Goal: Task Accomplishment & Management: Manage account settings

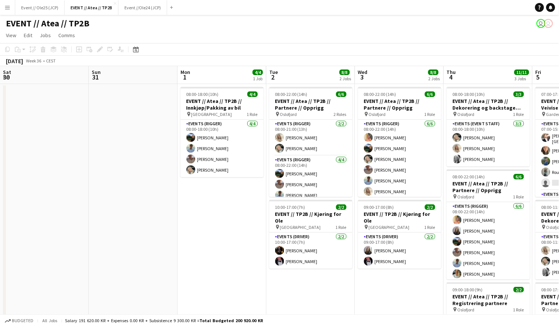
scroll to position [0, 185]
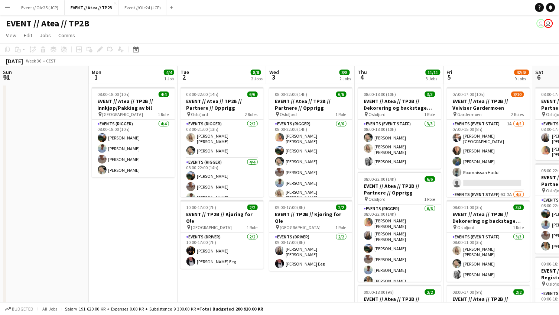
scroll to position [0, 338]
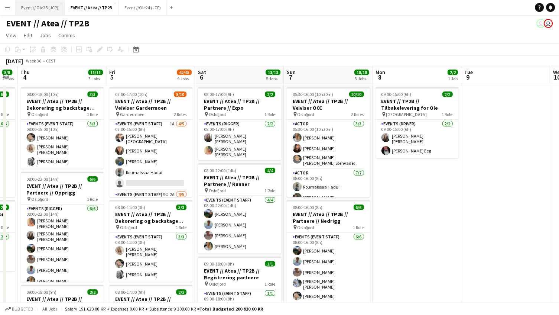
click at [48, 8] on button "Event // Ole25 (JCP) Close" at bounding box center [39, 7] width 49 height 14
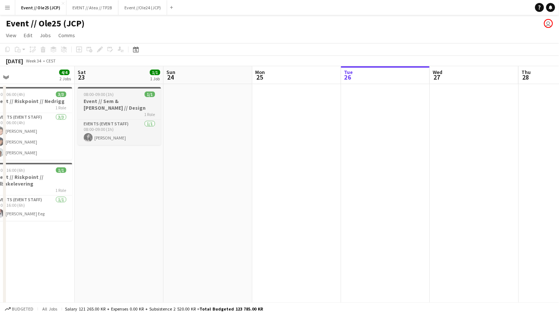
scroll to position [0, 191]
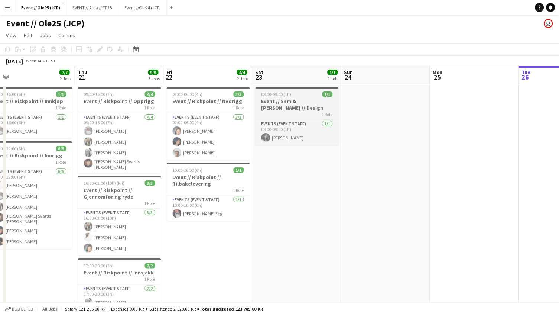
click at [281, 104] on h3 "Event // Sem & [PERSON_NAME] // Design" at bounding box center [296, 104] width 83 height 13
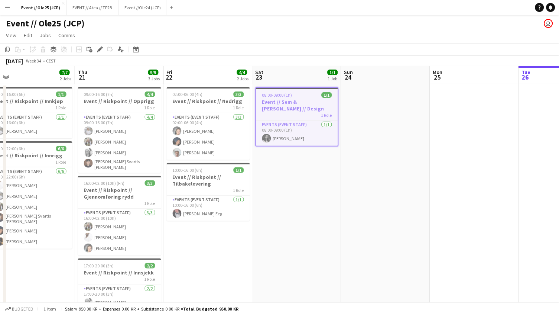
click at [104, 48] on div "Add job Add linked Job Edit Edit linked Job Applicants" at bounding box center [96, 49] width 57 height 9
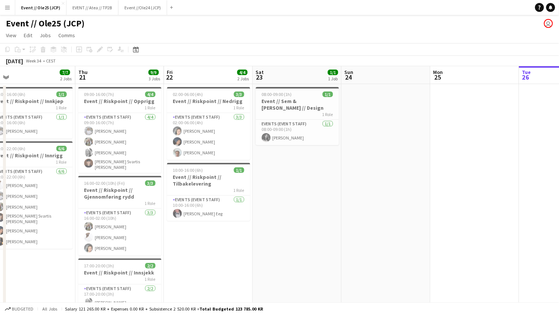
click at [266, 81] on app-board-header-date "Sat 23 1/1 1 Job" at bounding box center [297, 75] width 89 height 18
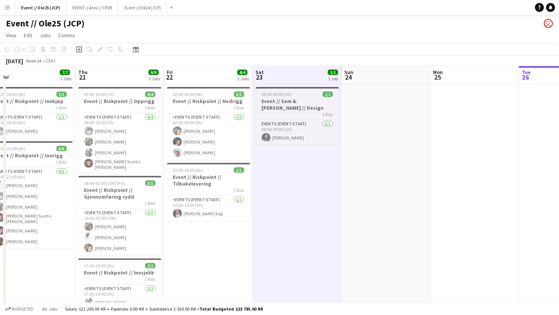
click at [266, 87] on div at bounding box center [297, 87] width 83 height 1
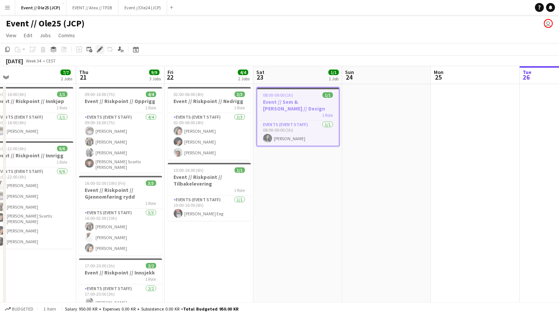
click at [102, 50] on icon "Edit" at bounding box center [100, 49] width 6 height 6
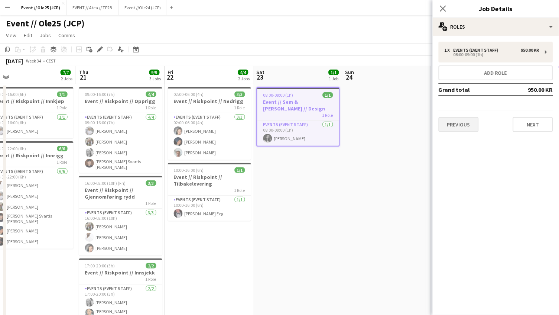
click at [457, 117] on button "Previous" at bounding box center [459, 124] width 40 height 15
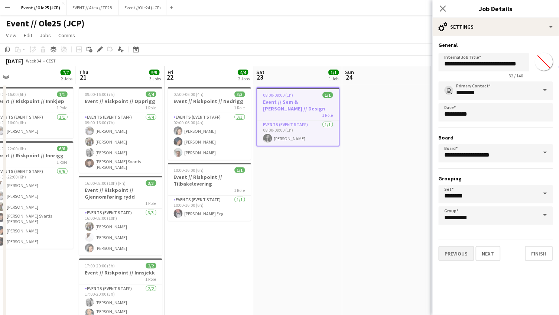
click at [454, 254] on button "Previous" at bounding box center [457, 253] width 36 height 15
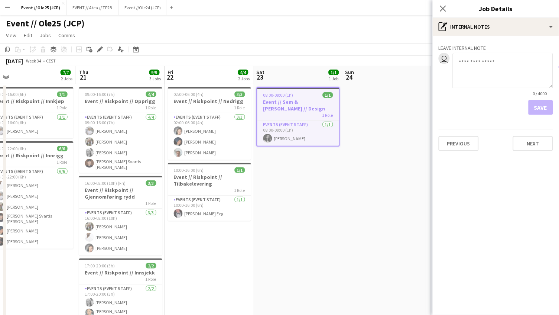
click at [446, 135] on div "Previous Next" at bounding box center [496, 140] width 114 height 21
click at [448, 137] on button "Previous" at bounding box center [459, 143] width 40 height 15
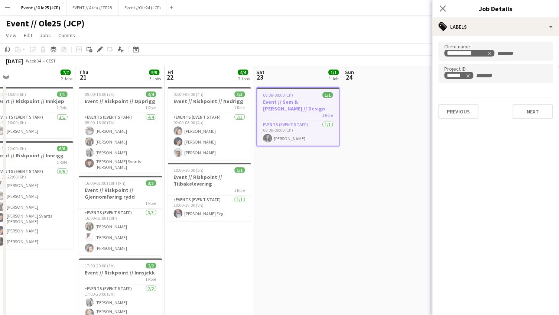
click at [390, 38] on app-page-menu "View Day view expanded Day view collapsed Month view Date picker Jump to [DATE]…" at bounding box center [279, 36] width 559 height 14
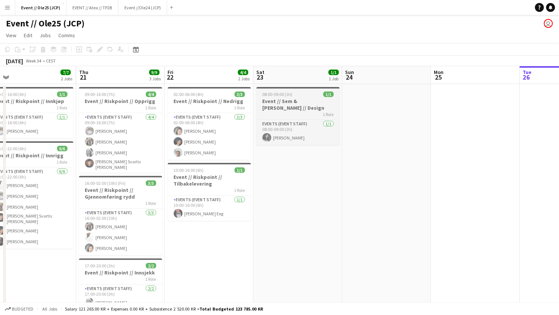
click at [312, 89] on app-job-card "08:00-09:00 (1h) 1/1 Event // Sem & [PERSON_NAME] // Design 1 Role Events (Even…" at bounding box center [298, 116] width 83 height 58
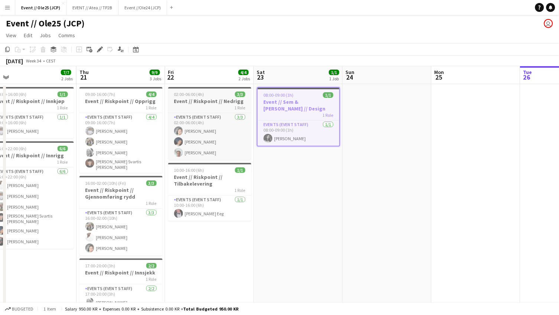
click at [211, 95] on div "02:00-06:00 (4h) 3/3" at bounding box center [209, 94] width 83 height 6
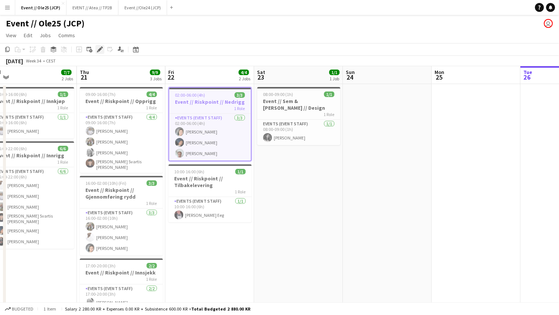
click at [97, 50] on icon "Edit" at bounding box center [100, 49] width 6 height 6
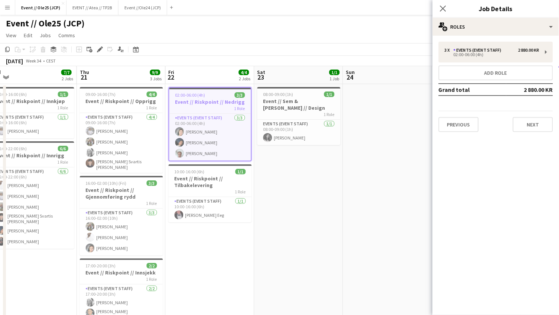
click at [500, 63] on div "3 x Events (Event Staff) 2 880.00 KR 02:00-06:00 (4h) Add role Grand total 2 88…" at bounding box center [496, 87] width 126 height 90
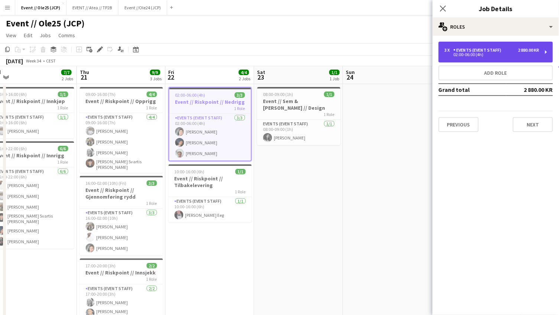
click at [499, 53] on div "02:00-06:00 (4h)" at bounding box center [491, 55] width 95 height 4
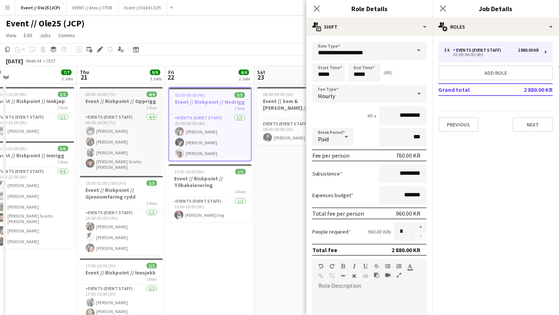
click at [143, 95] on div "09:00-16:00 (7h) 4/4" at bounding box center [121, 94] width 83 height 6
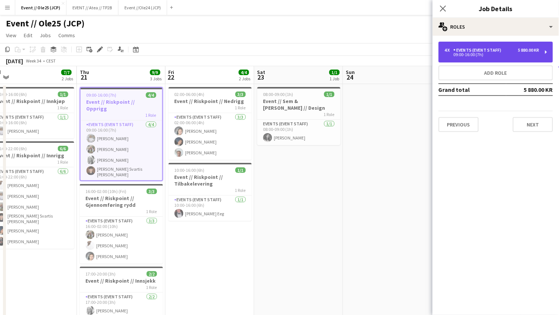
click at [479, 58] on div "4 x Events (Event Staff) 5 880.00 KR 09:00-16:00 (7h)" at bounding box center [496, 52] width 114 height 21
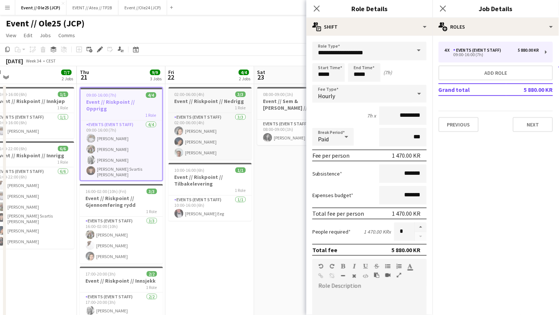
click at [200, 96] on span "02:00-06:00 (4h)" at bounding box center [190, 94] width 30 height 6
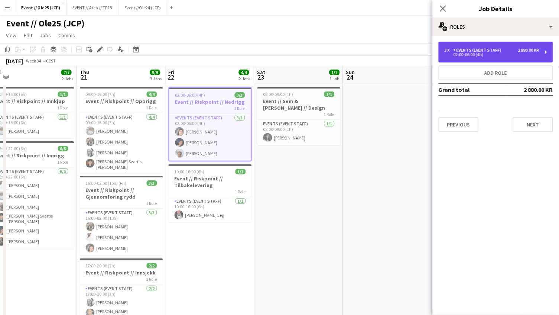
click at [462, 55] on div "02:00-06:00 (4h)" at bounding box center [491, 55] width 95 height 4
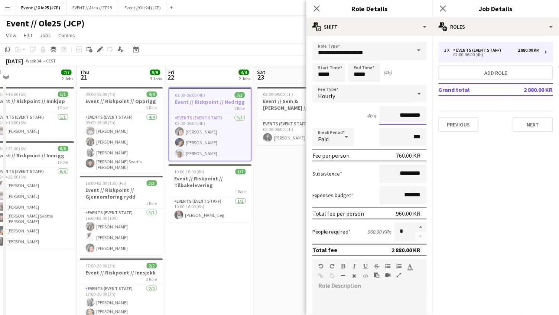
click at [400, 113] on input "*********" at bounding box center [403, 115] width 48 height 19
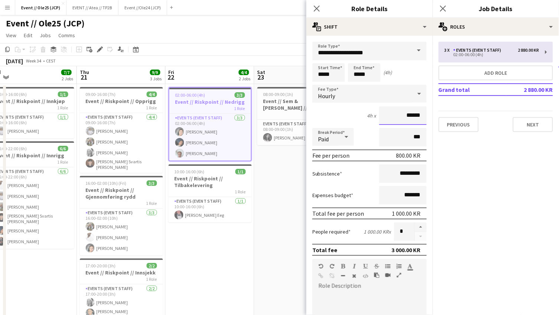
type input "******"
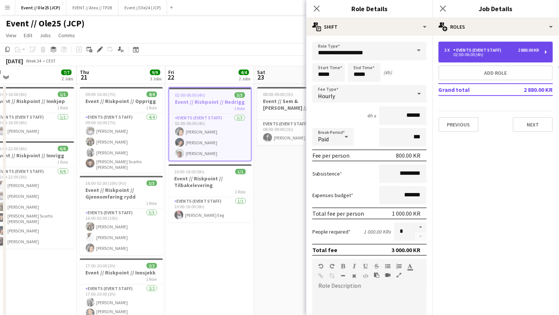
click at [476, 47] on div "3 x Events (Event Staff) 2 880.00 KR 02:00-06:00 (4h)" at bounding box center [496, 52] width 114 height 21
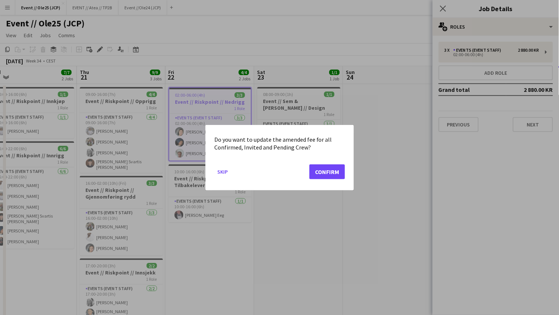
click at [325, 170] on button "Confirm" at bounding box center [327, 171] width 36 height 15
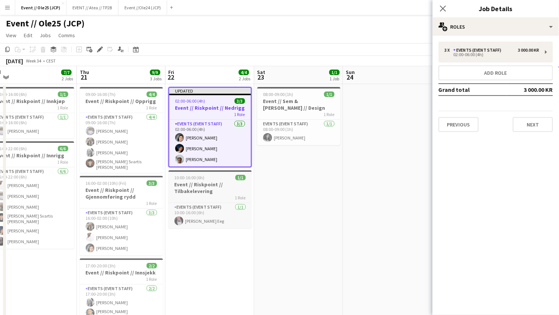
click at [211, 175] on div "10:00-16:00 (6h) 1/1" at bounding box center [210, 178] width 83 height 6
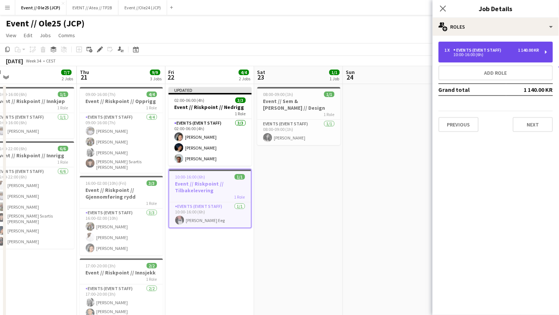
click at [472, 43] on div "1 x Events (Event Staff) 1 140.00 KR 10:00-16:00 (6h)" at bounding box center [496, 52] width 114 height 21
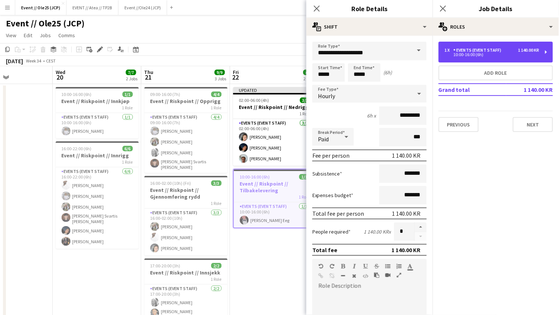
scroll to position [0, 206]
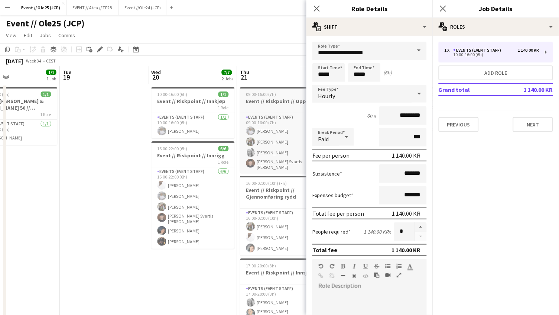
click at [281, 92] on div "09:00-16:00 (7h) 4/4" at bounding box center [281, 94] width 83 height 6
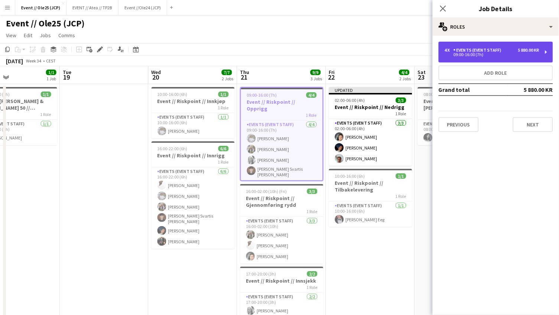
click at [461, 54] on div "09:00-16:00 (7h)" at bounding box center [491, 55] width 95 height 4
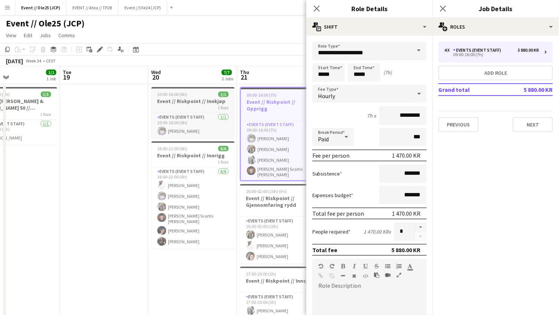
click at [201, 97] on app-job-card "10:00-16:00 (6h) 1/1 Event // Riskpoint // Innkjøp 1 Role Events (Event Staff) …" at bounding box center [193, 112] width 83 height 51
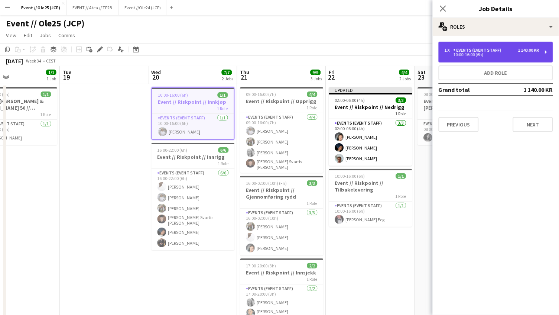
click at [462, 52] on div "Events (Event Staff)" at bounding box center [478, 50] width 51 height 5
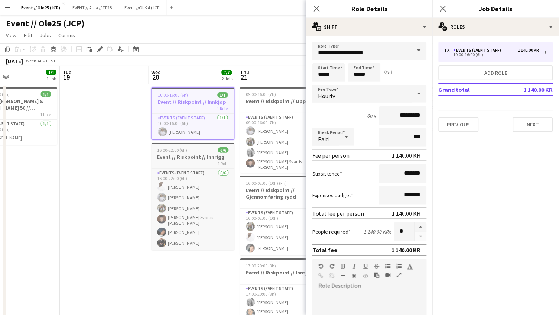
scroll to position [0, 206]
click at [182, 158] on h3 "Event // Riskpoint // Innrigg" at bounding box center [193, 156] width 83 height 7
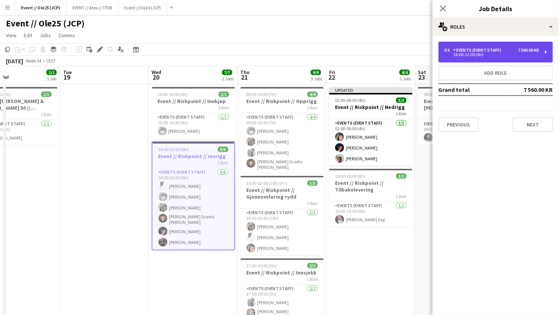
click at [502, 48] on div "Events (Event Staff)" at bounding box center [478, 50] width 51 height 5
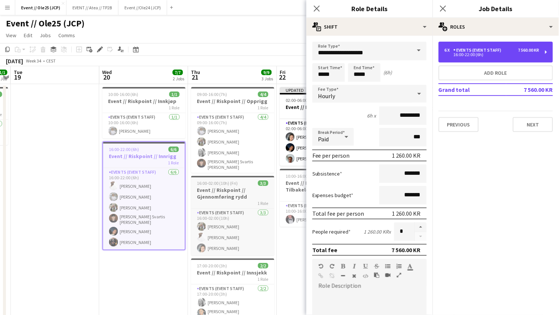
scroll to position [0, 265]
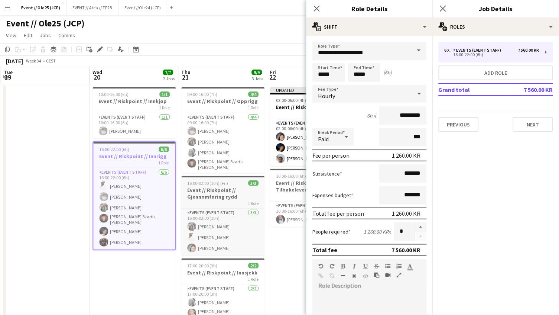
click at [215, 181] on span "16:00-02:00 (10h) (Fri)" at bounding box center [208, 183] width 41 height 6
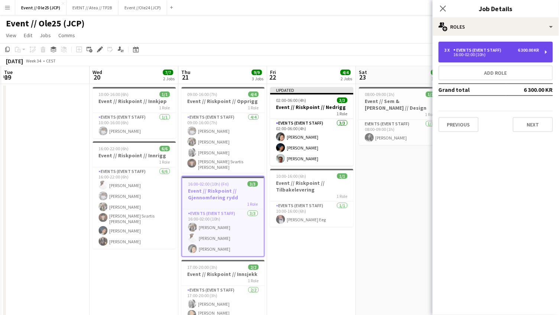
click at [481, 42] on div "3 x Events (Event Staff) 6 300.00 KR 16:00-02:00 (10h)" at bounding box center [496, 52] width 114 height 21
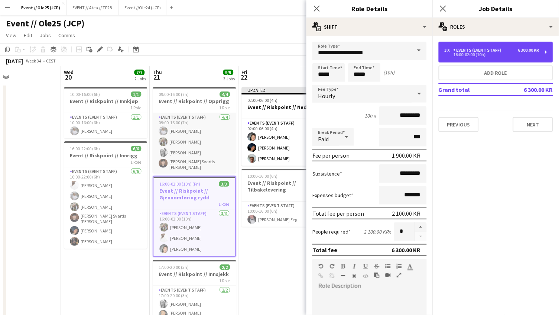
scroll to position [0, 306]
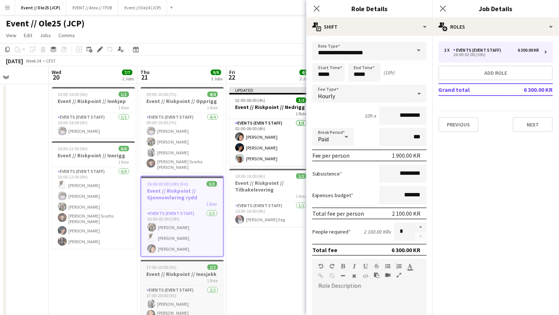
click at [167, 270] on h3 "Event // Riskpoint // Innsjekk" at bounding box center [182, 273] width 83 height 7
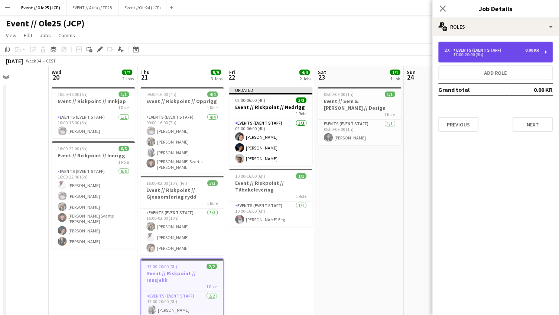
click at [465, 46] on div "2 x Events (Event Staff) 0.00 KR 17:00-20:00 (3h)" at bounding box center [496, 52] width 114 height 21
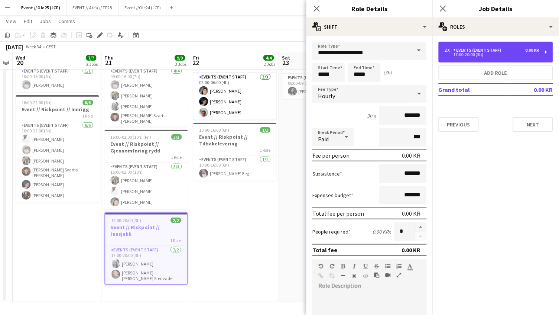
scroll to position [45, 0]
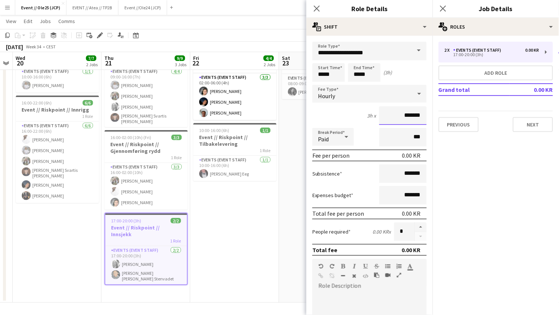
click at [402, 116] on input "*******" at bounding box center [403, 115] width 48 height 19
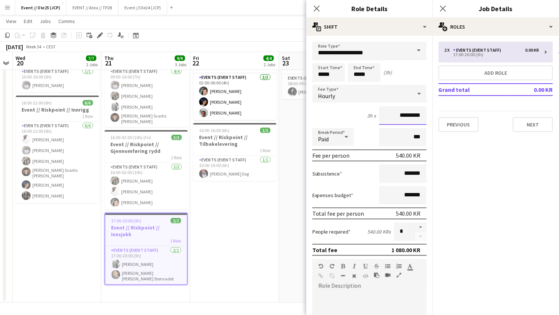
type input "*********"
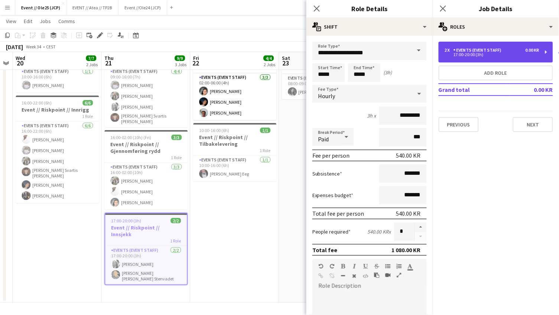
click at [479, 51] on div "Events (Event Staff)" at bounding box center [478, 50] width 51 height 5
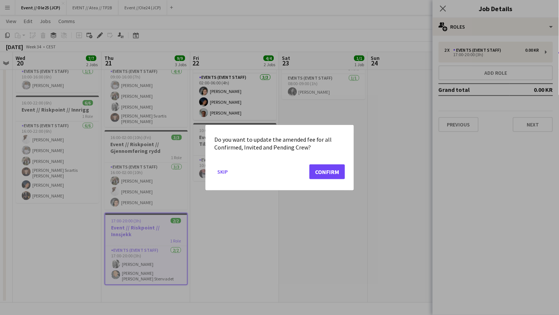
click at [326, 169] on button "Confirm" at bounding box center [327, 171] width 36 height 15
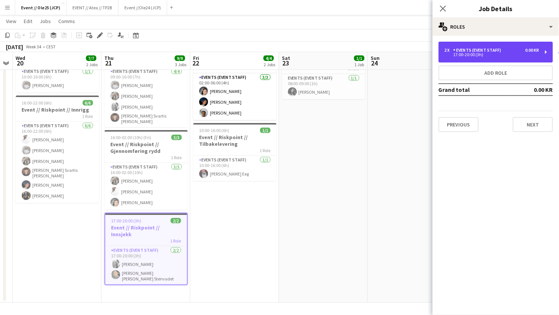
scroll to position [45, 0]
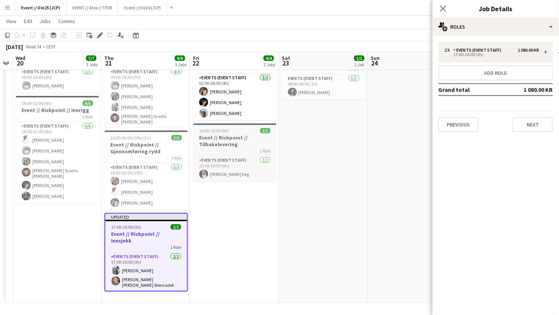
click at [241, 145] on h3 "Event // Riskpoint // Tilbakelevering" at bounding box center [234, 140] width 83 height 13
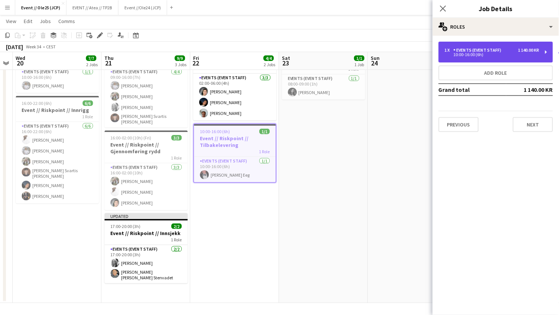
click at [476, 48] on div "Events (Event Staff)" at bounding box center [478, 50] width 51 height 5
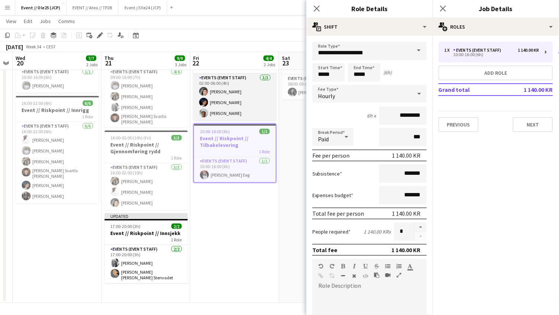
click at [241, 79] on app-card-role "Events (Event Staff) [DATE] 02:00-06:00 (4h) [PERSON_NAME] [PERSON_NAME]" at bounding box center [234, 97] width 83 height 47
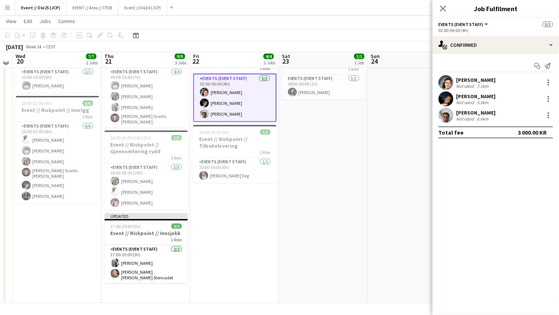
scroll to position [17, 0]
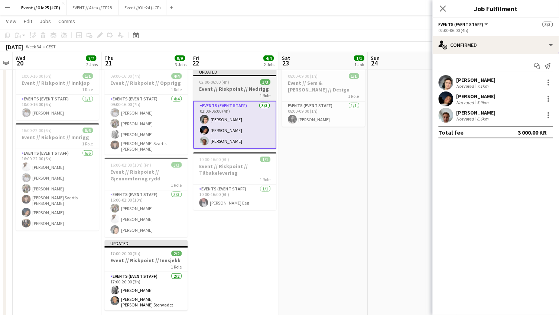
click at [245, 80] on div "02:00-06:00 (4h) 3/3" at bounding box center [234, 82] width 83 height 6
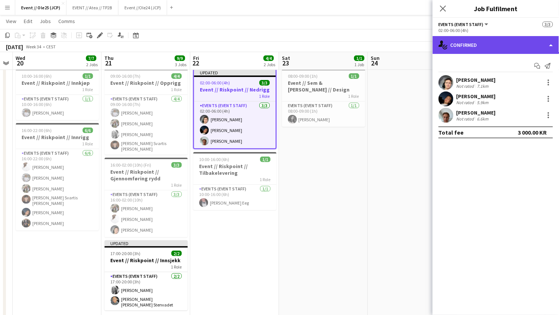
click at [458, 43] on div "single-neutral-actions-check-2 Confirmed" at bounding box center [496, 45] width 126 height 18
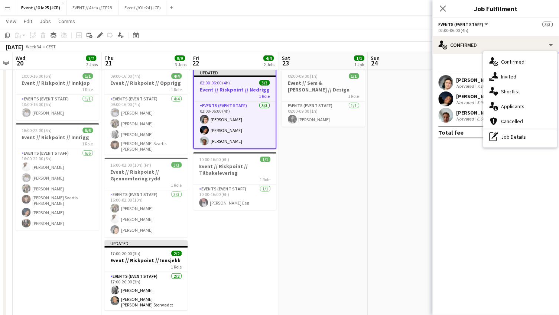
click at [377, 44] on div "[DATE] Week 34 • CEST Publish 1 job Revert 1 job" at bounding box center [279, 47] width 559 height 10
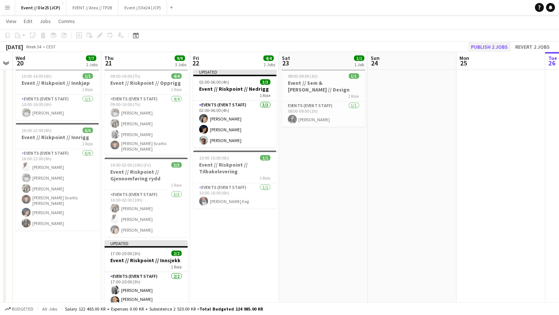
click at [477, 46] on button "Publish 2 jobs" at bounding box center [489, 47] width 43 height 10
